Goal: Navigation & Orientation: Understand site structure

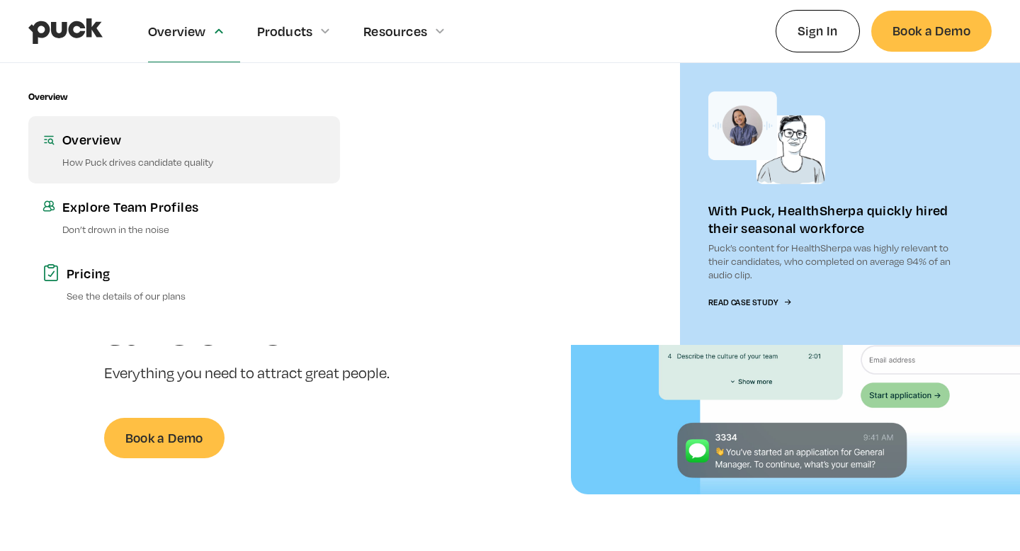
click at [165, 148] on link "Overview How Puck drives candidate quality" at bounding box center [184, 149] width 312 height 67
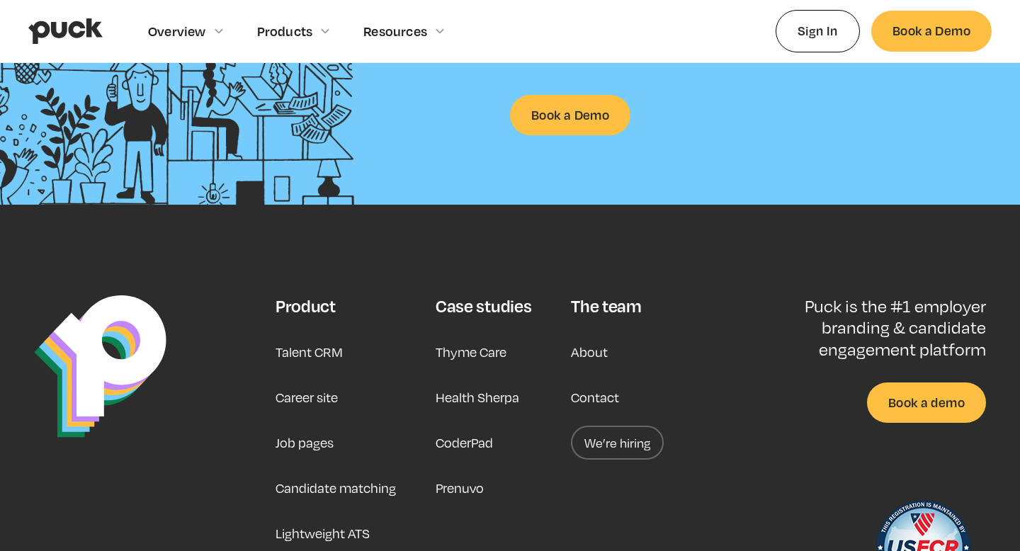
scroll to position [2280, 0]
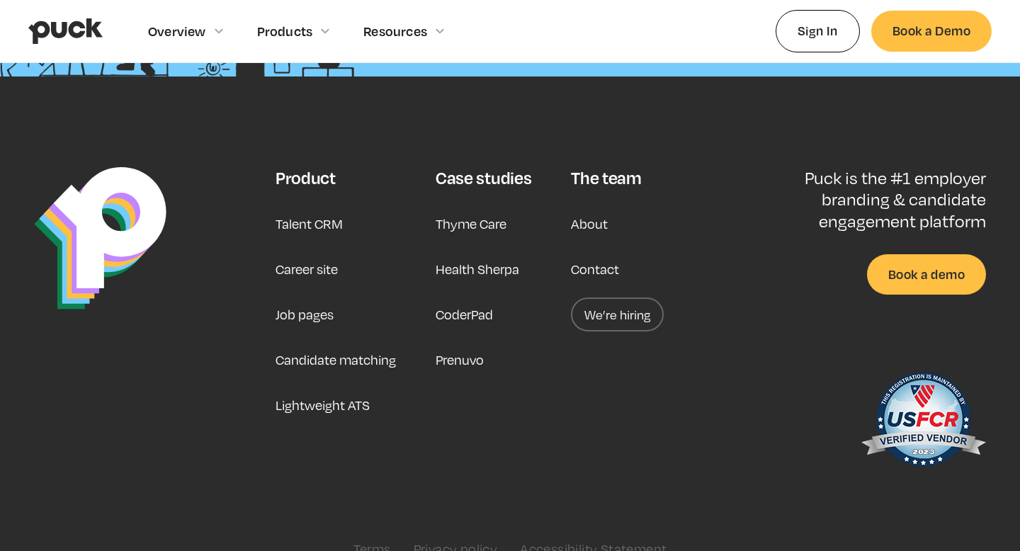
click at [89, 37] on img "home" at bounding box center [65, 31] width 74 height 27
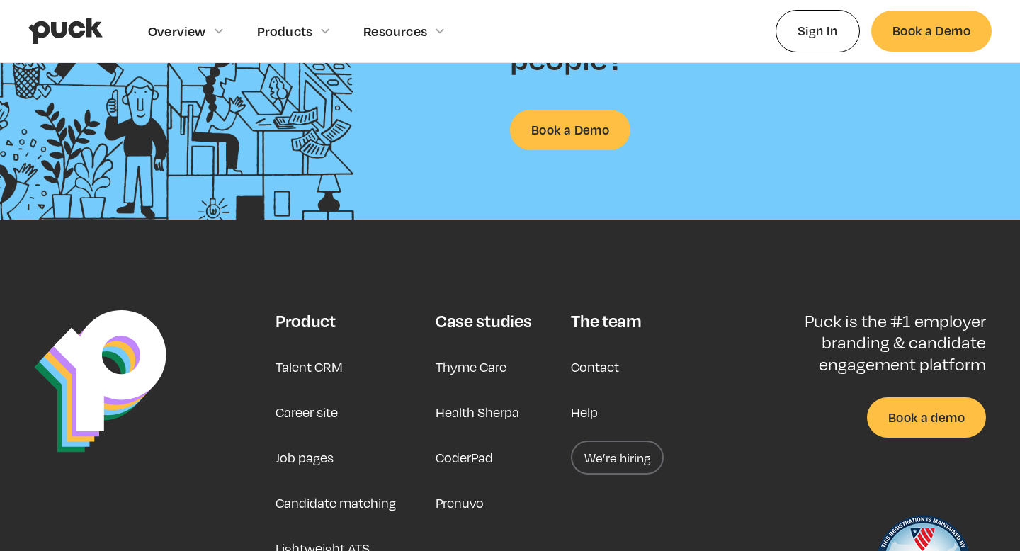
scroll to position [3533, 0]
